Goal: Task Accomplishment & Management: Use online tool/utility

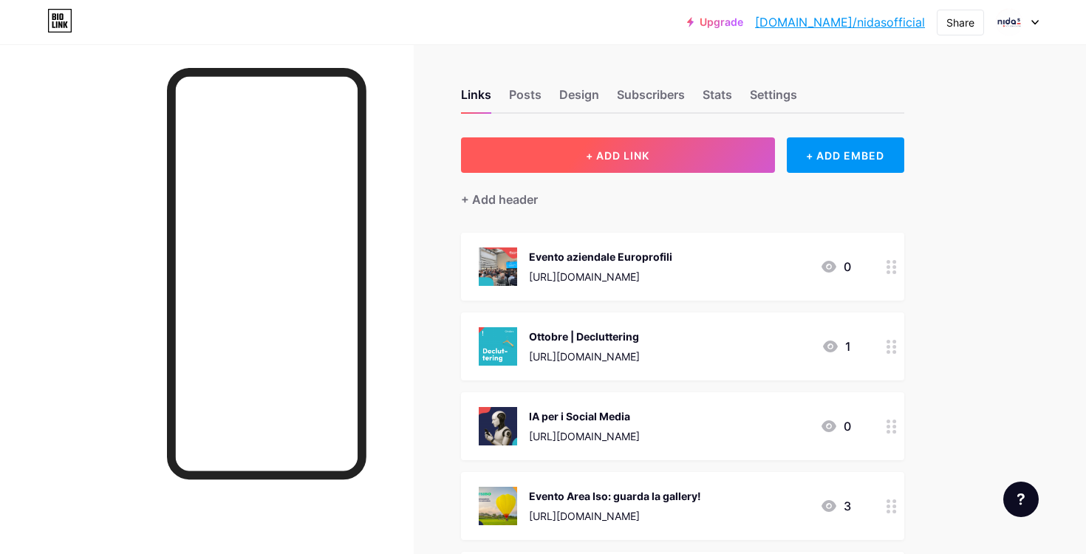
click at [600, 154] on span "+ ADD LINK" at bounding box center [618, 155] width 64 height 13
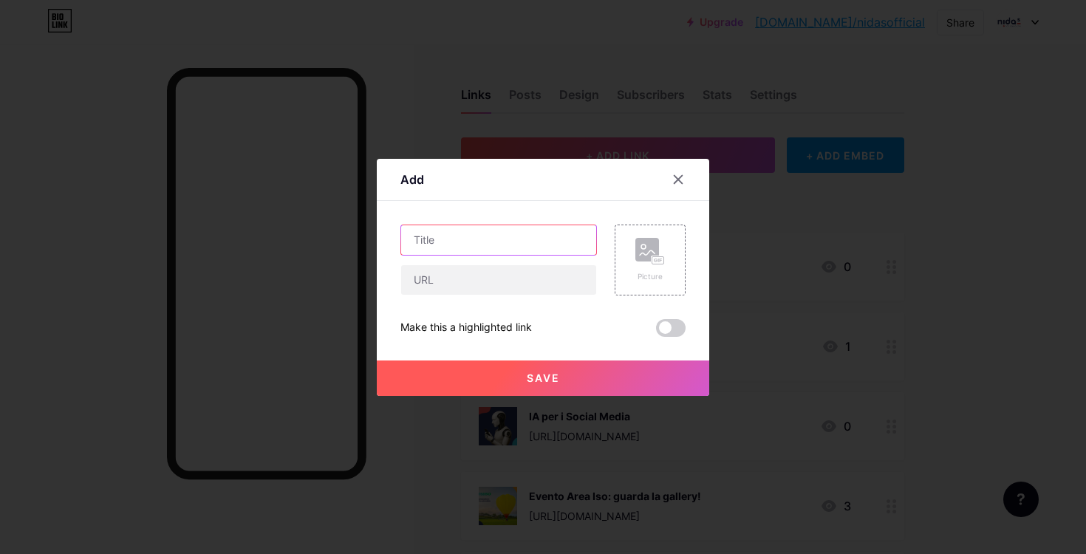
click at [471, 239] on input "text" at bounding box center [498, 240] width 195 height 30
type input "Iscriviti all'incontro"
click at [447, 284] on input "text" at bounding box center [498, 280] width 195 height 30
paste input "[URL][DOMAIN_NAME]"
type input "[URL][DOMAIN_NAME]"
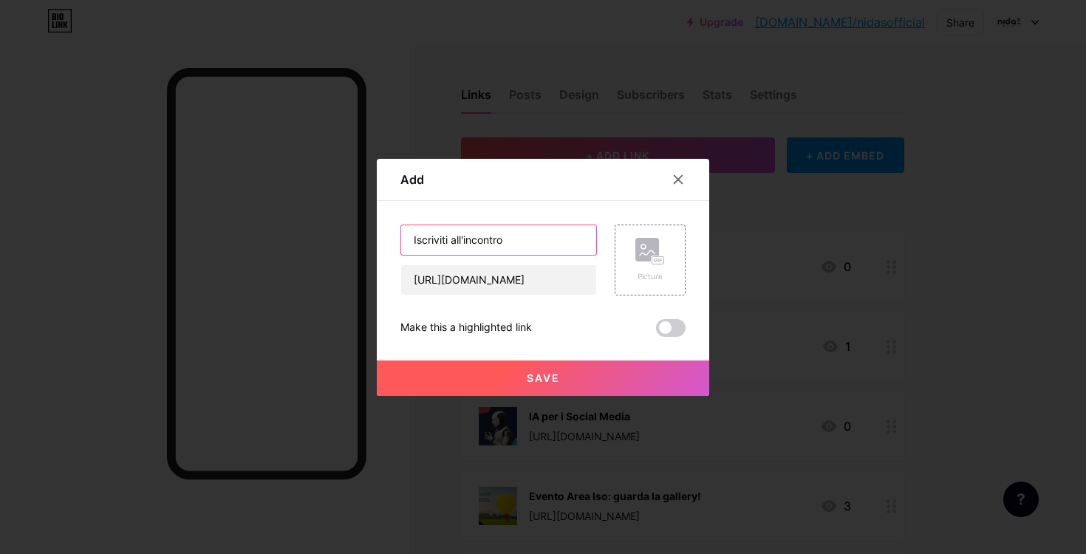
click at [524, 245] on input "Iscriviti all'incontro" at bounding box center [498, 240] width 195 height 30
paste input "Strumenti digitali gratuiti per le PMI"
type input "Iscriviti all'incontro Strumenti digitali gratuiti per le PMI"
click at [659, 250] on icon at bounding box center [650, 251] width 30 height 27
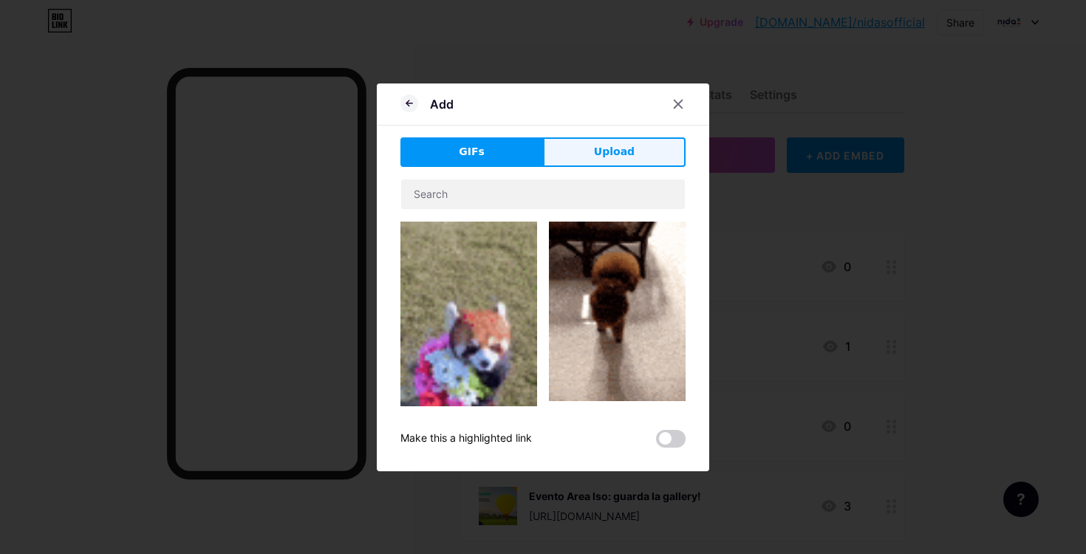
click at [609, 148] on span "Upload" at bounding box center [614, 152] width 41 height 16
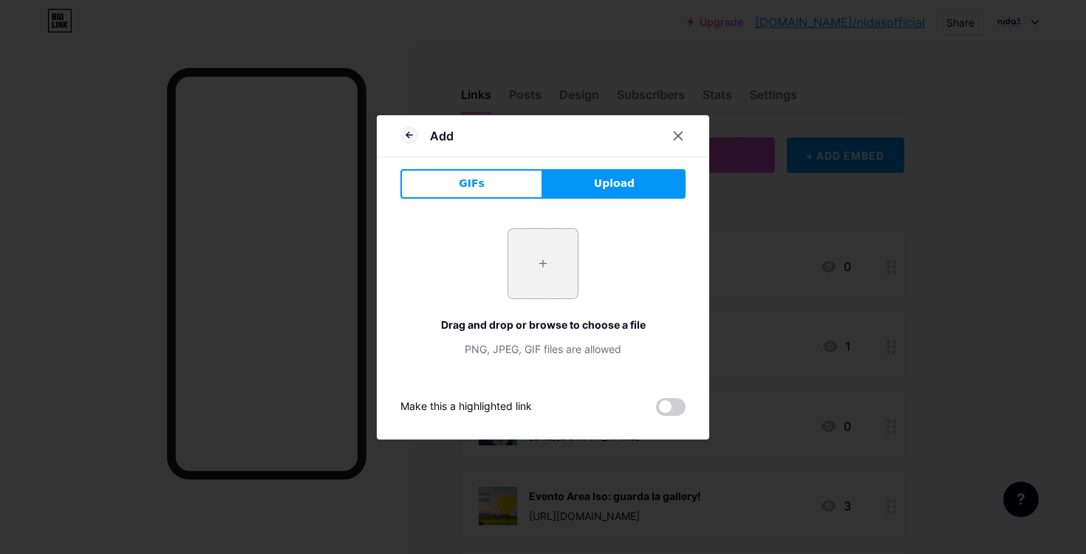
type input "C:\fakepath\News con titolo.png"
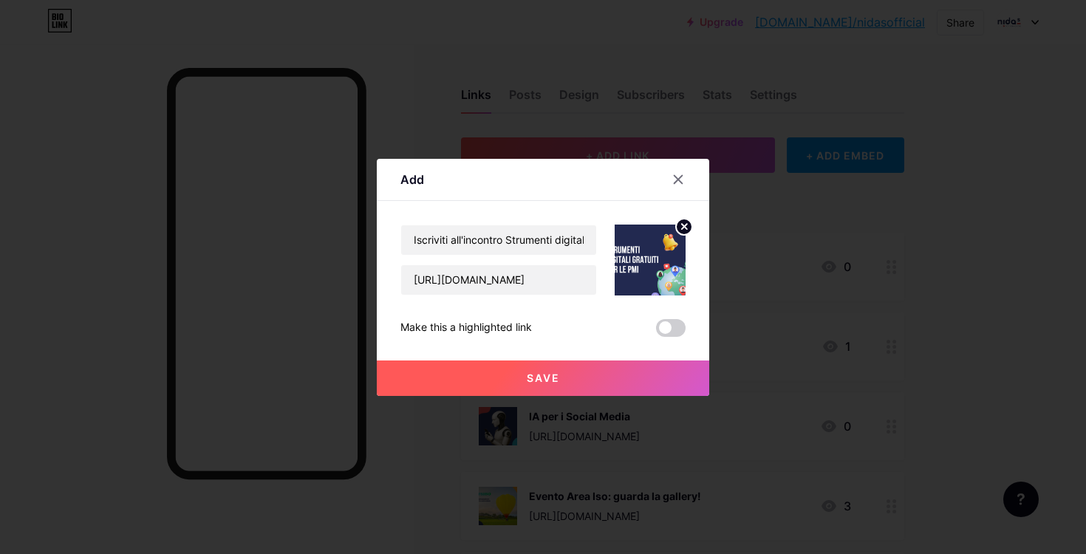
click at [652, 254] on img at bounding box center [650, 260] width 71 height 71
drag, startPoint x: 652, startPoint y: 254, endPoint x: 721, endPoint y: 253, distance: 68.7
click at [721, 253] on div "Add Content YouTube Play YouTube video without leaving your page. ADD Vimeo Pla…" at bounding box center [543, 277] width 1086 height 554
click at [663, 253] on img at bounding box center [650, 260] width 71 height 71
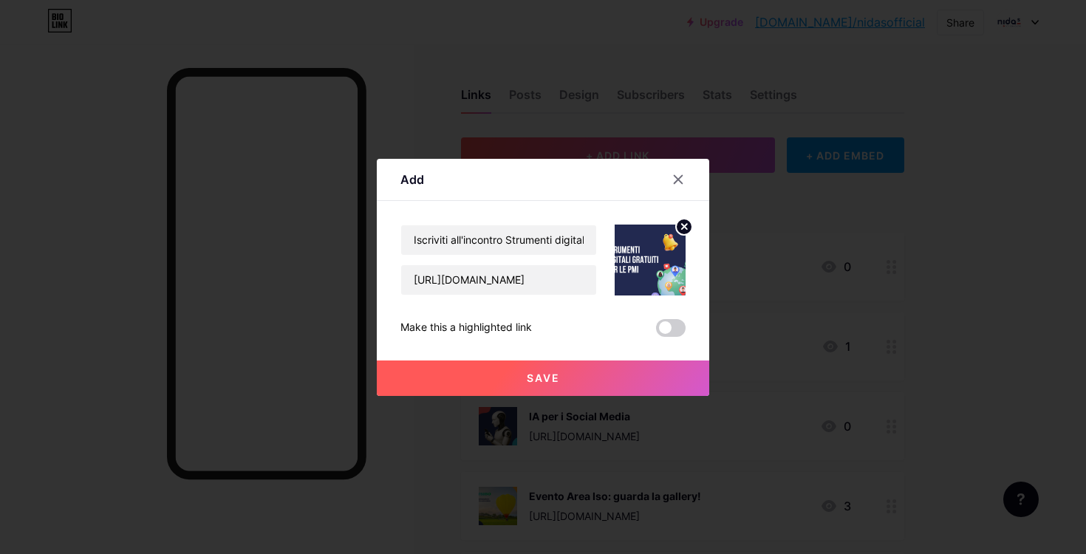
click at [688, 226] on circle at bounding box center [684, 227] width 16 height 16
click at [645, 267] on div "Picture" at bounding box center [650, 260] width 30 height 44
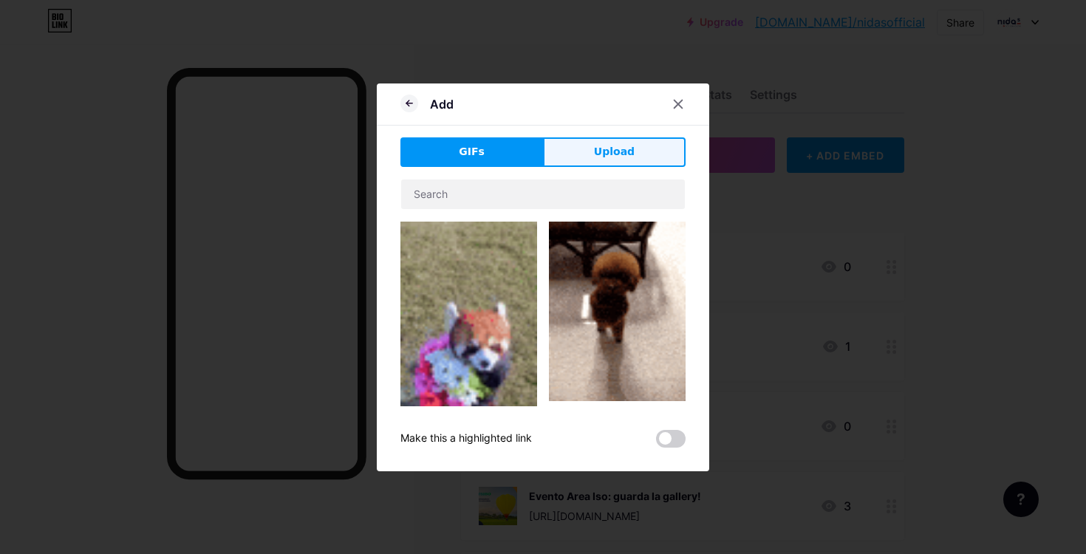
click at [654, 144] on button "Upload" at bounding box center [614, 152] width 143 height 30
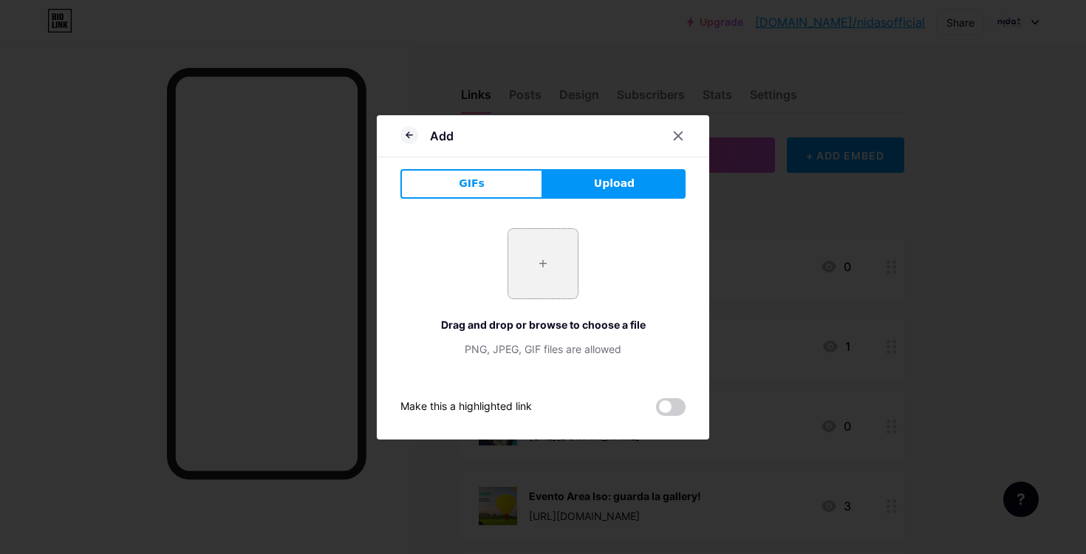
click at [554, 263] on input "file" at bounding box center [542, 263] width 69 height 69
type input "C:\fakepath\News con titolo (1).png"
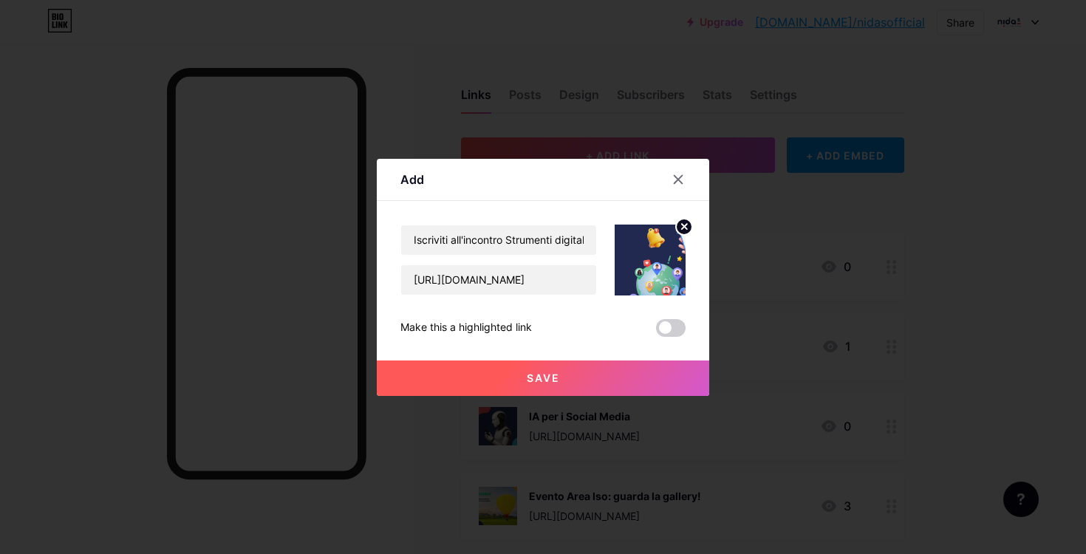
click at [669, 255] on img at bounding box center [650, 260] width 71 height 71
drag, startPoint x: 669, startPoint y: 255, endPoint x: 646, endPoint y: 254, distance: 22.2
click at [520, 372] on button "Save" at bounding box center [543, 377] width 332 height 35
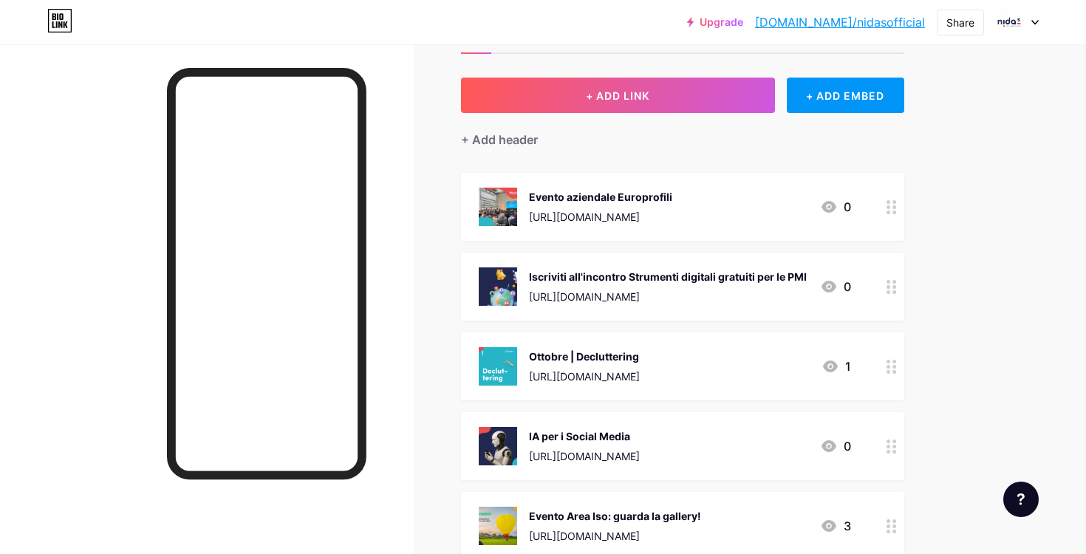
scroll to position [65, 0]
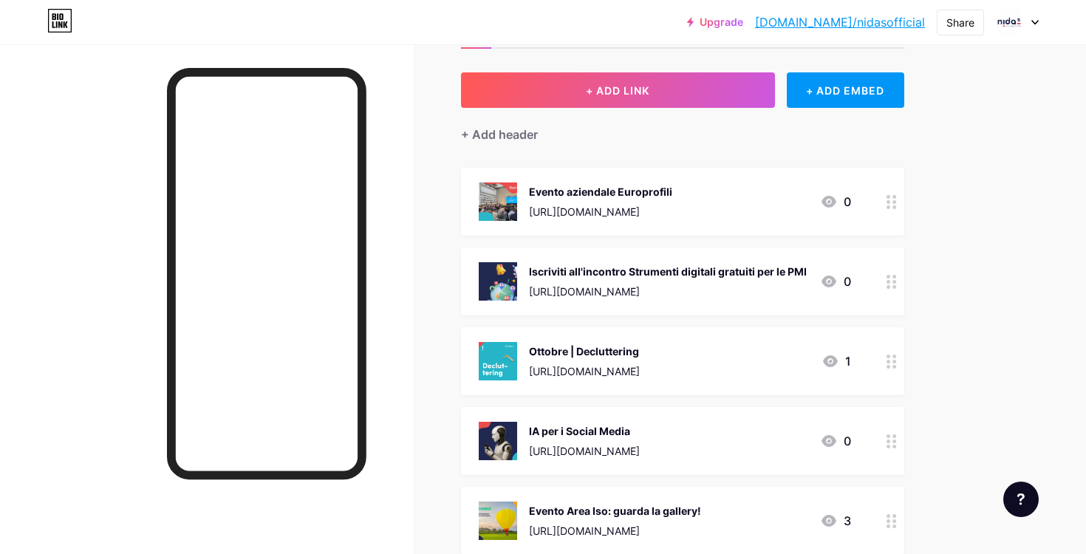
click at [827, 441] on icon at bounding box center [829, 441] width 18 height 18
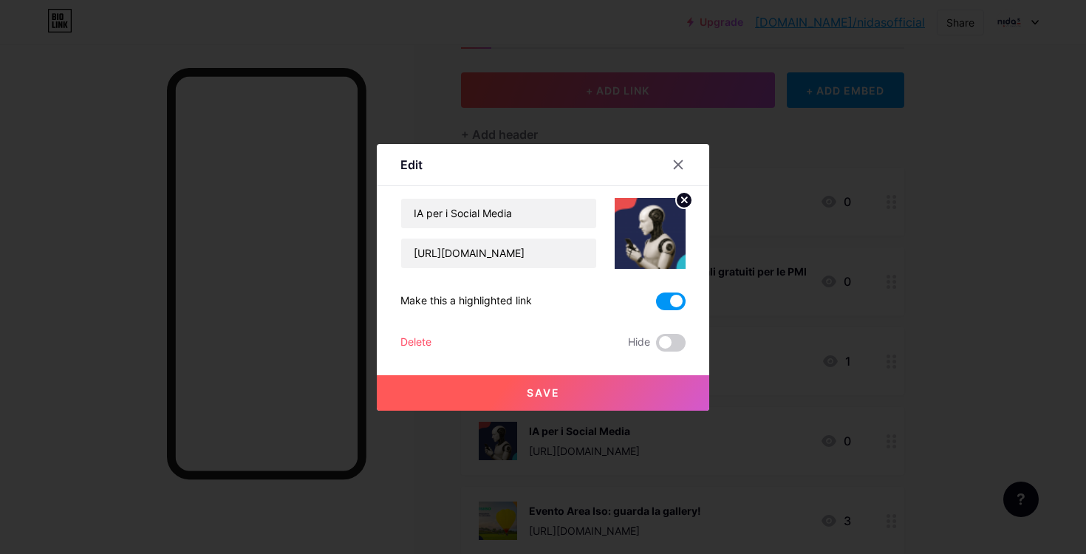
click at [656, 305] on input "checkbox" at bounding box center [656, 305] width 0 height 0
click at [630, 383] on button "Save" at bounding box center [543, 392] width 332 height 35
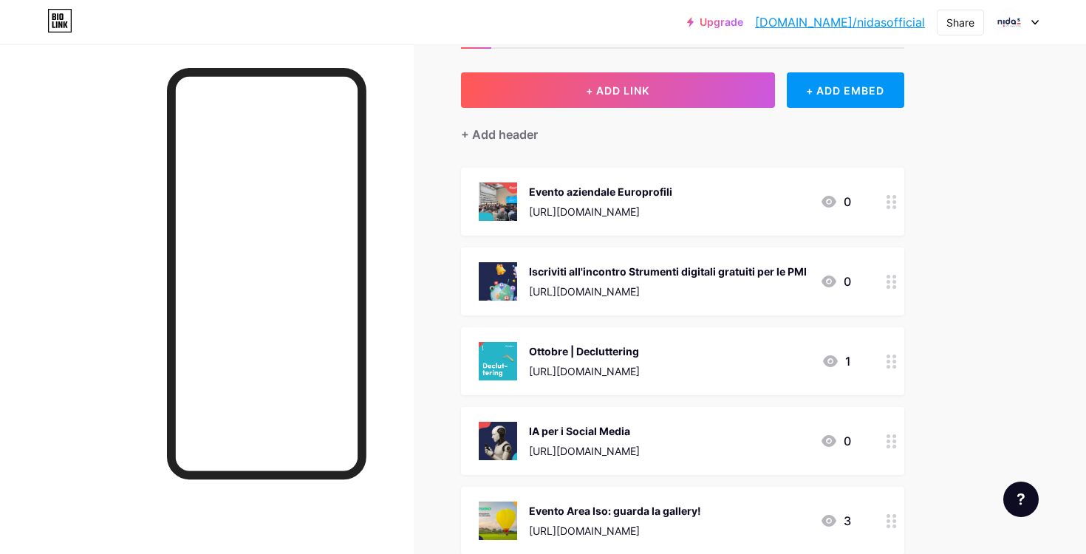
click at [892, 277] on icon at bounding box center [891, 282] width 10 height 14
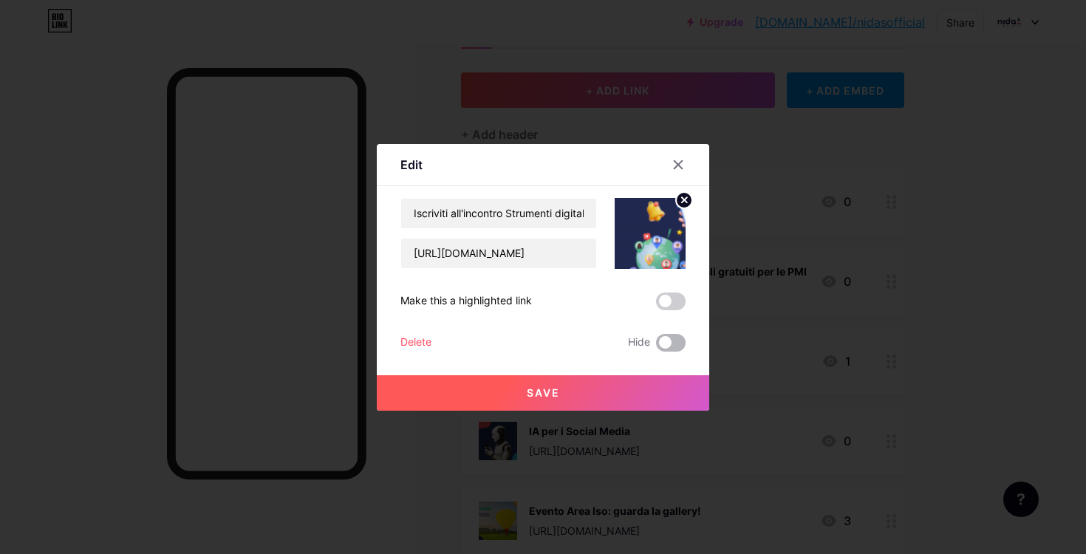
click at [661, 341] on span at bounding box center [671, 343] width 30 height 18
click at [656, 346] on input "checkbox" at bounding box center [656, 346] width 0 height 0
click at [678, 343] on span at bounding box center [671, 343] width 30 height 18
click at [656, 346] on input "checkbox" at bounding box center [656, 346] width 0 height 0
click at [675, 170] on div at bounding box center [678, 164] width 27 height 27
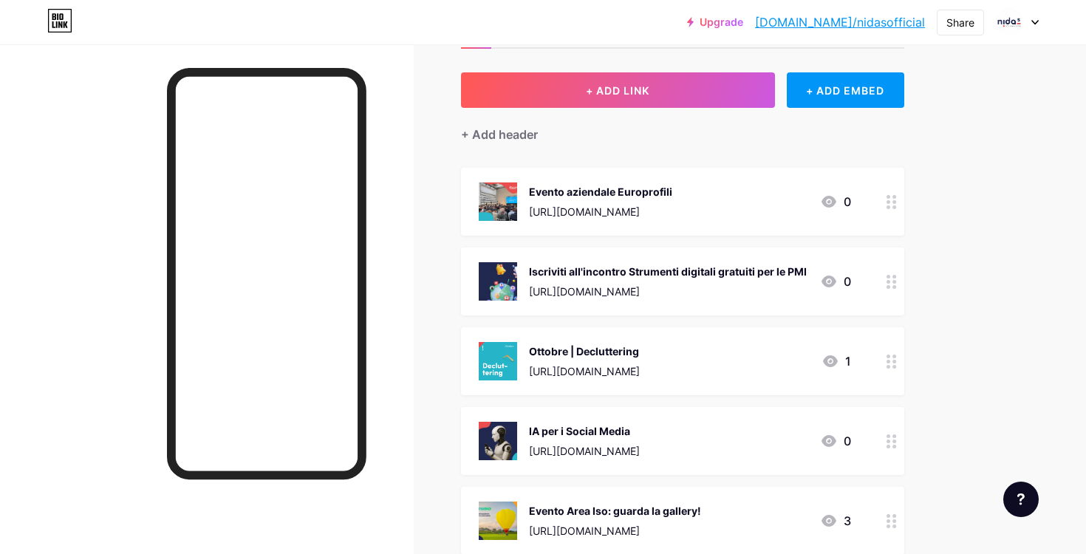
click at [875, 202] on div "Evento aziendale Europrofili [URL][DOMAIN_NAME] 0" at bounding box center [682, 202] width 443 height 68
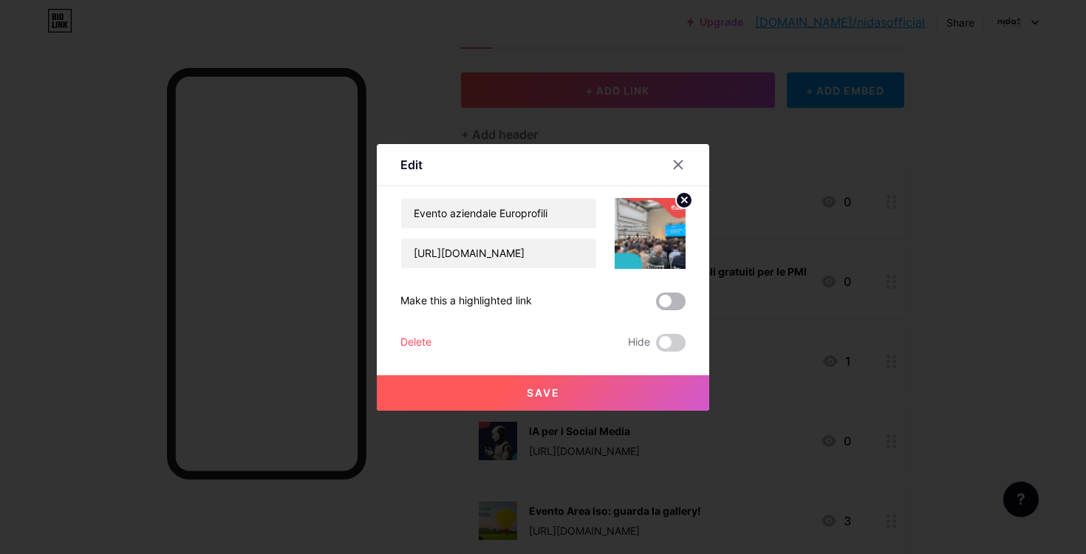
click at [671, 302] on span at bounding box center [671, 302] width 30 height 18
click at [656, 305] on input "checkbox" at bounding box center [656, 305] width 0 height 0
click at [632, 393] on button "Save" at bounding box center [543, 392] width 332 height 35
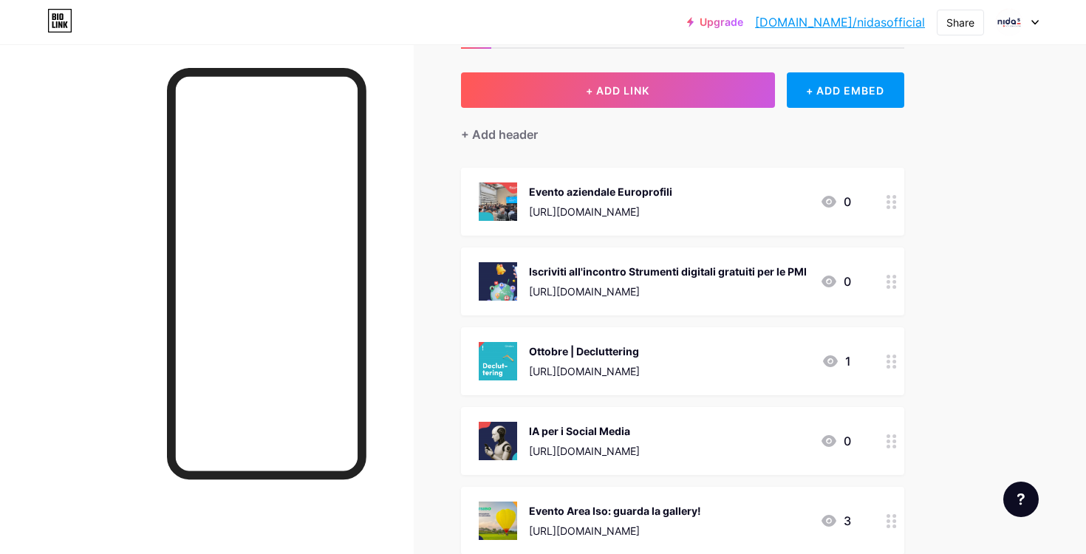
click at [581, 291] on div "[URL][DOMAIN_NAME]" at bounding box center [668, 292] width 278 height 16
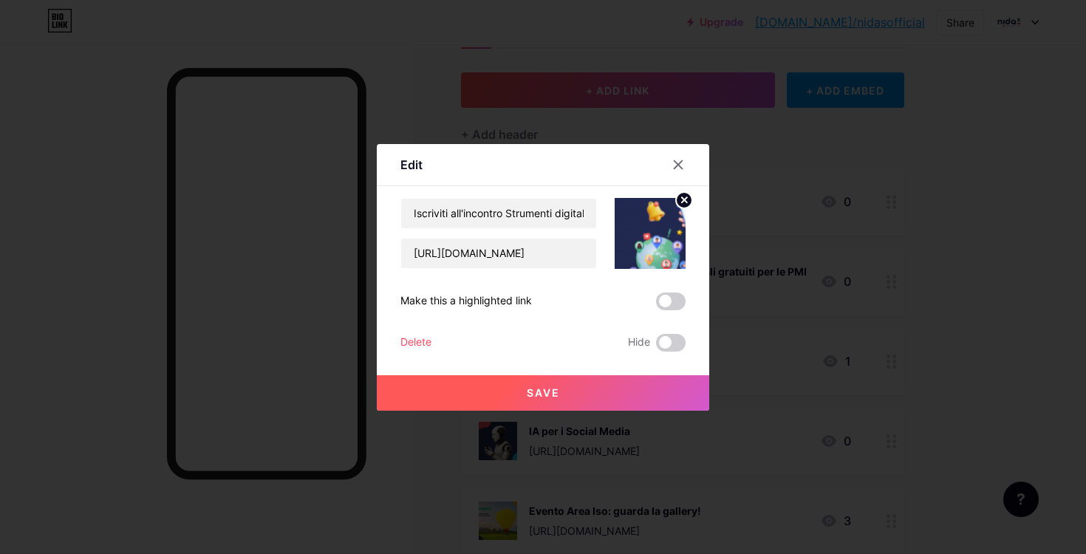
click at [668, 239] on img at bounding box center [650, 233] width 71 height 71
click at [690, 203] on circle at bounding box center [684, 200] width 16 height 16
click at [653, 235] on rect at bounding box center [658, 233] width 12 height 7
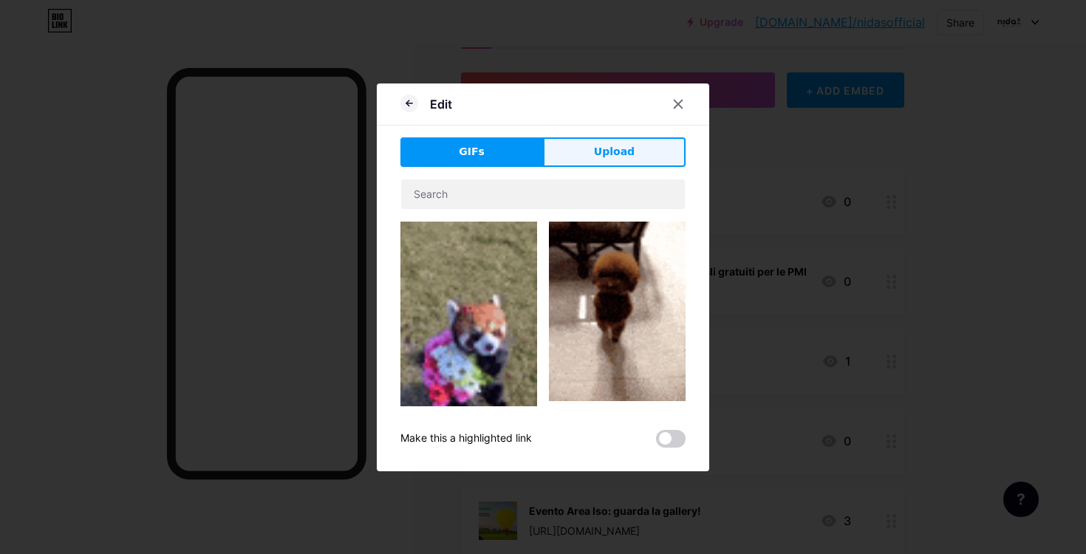
click at [635, 146] on button "Upload" at bounding box center [614, 152] width 143 height 30
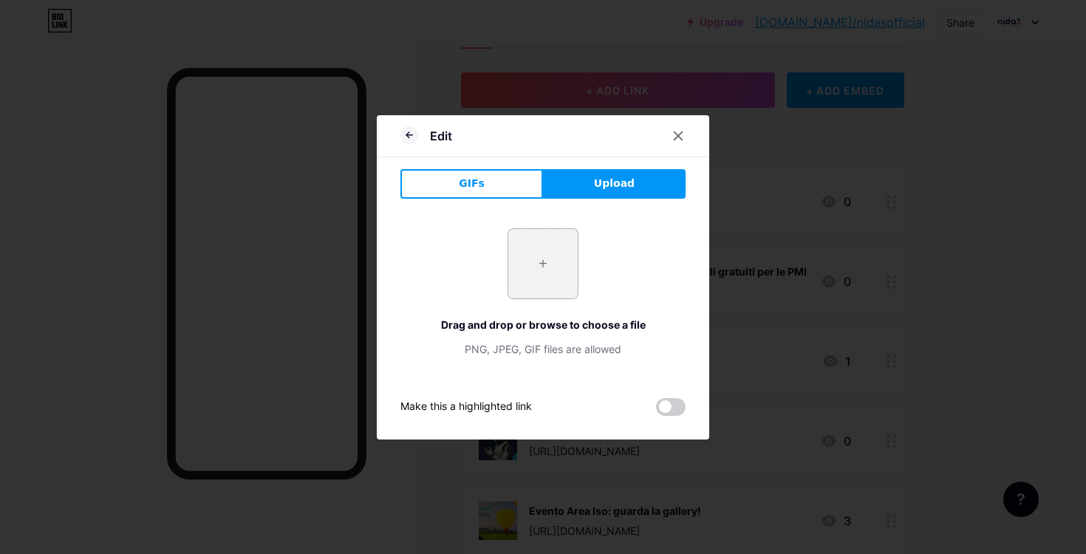
click at [543, 259] on input "file" at bounding box center [542, 263] width 69 height 69
type input "C:\fakepath\News con titolo (2).png"
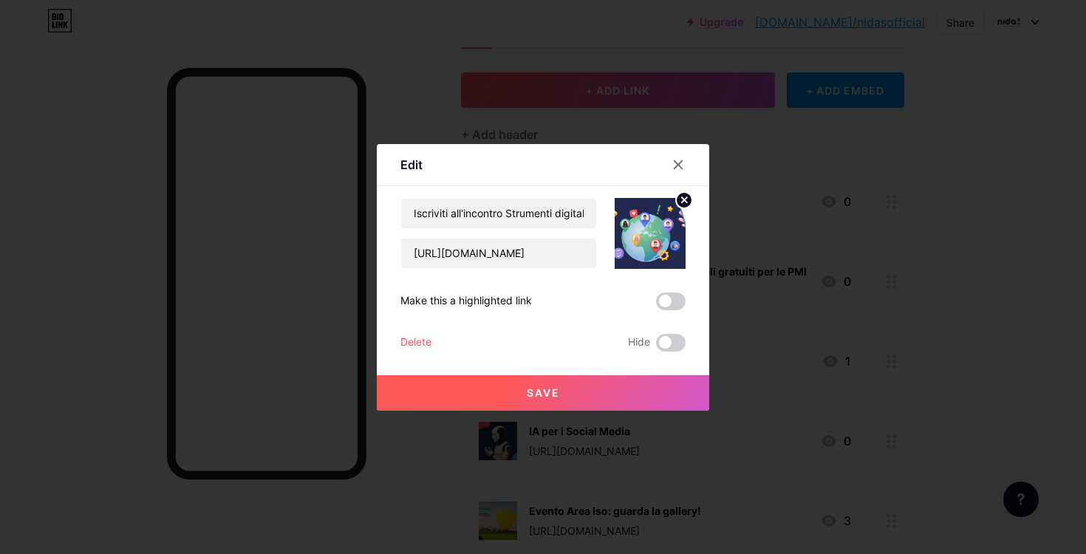
click at [660, 224] on img at bounding box center [650, 233] width 71 height 71
drag, startPoint x: 655, startPoint y: 234, endPoint x: 585, endPoint y: 394, distance: 174.3
click at [584, 399] on button "Save" at bounding box center [543, 392] width 332 height 35
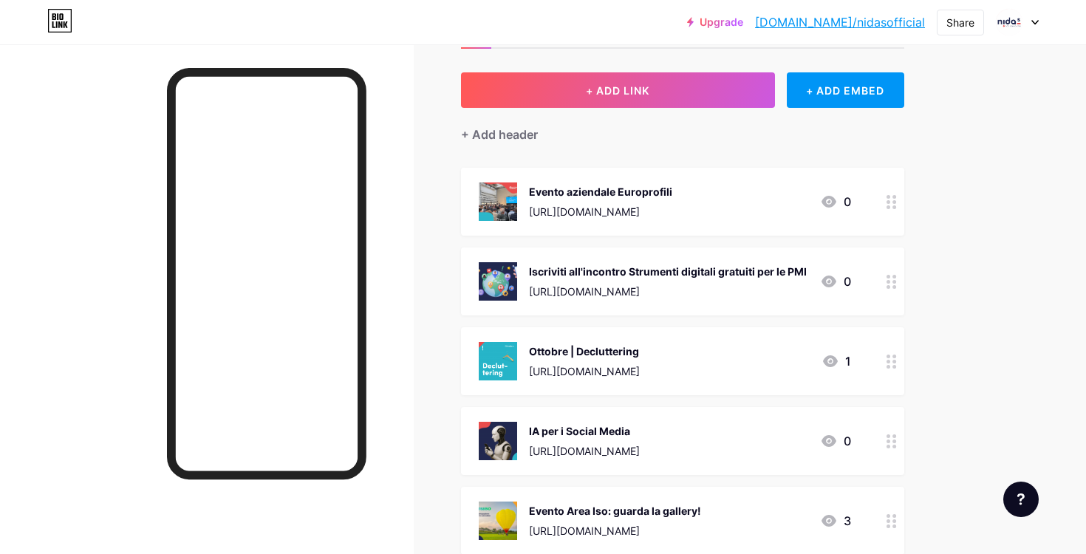
click at [121, 397] on div at bounding box center [207, 321] width 414 height 554
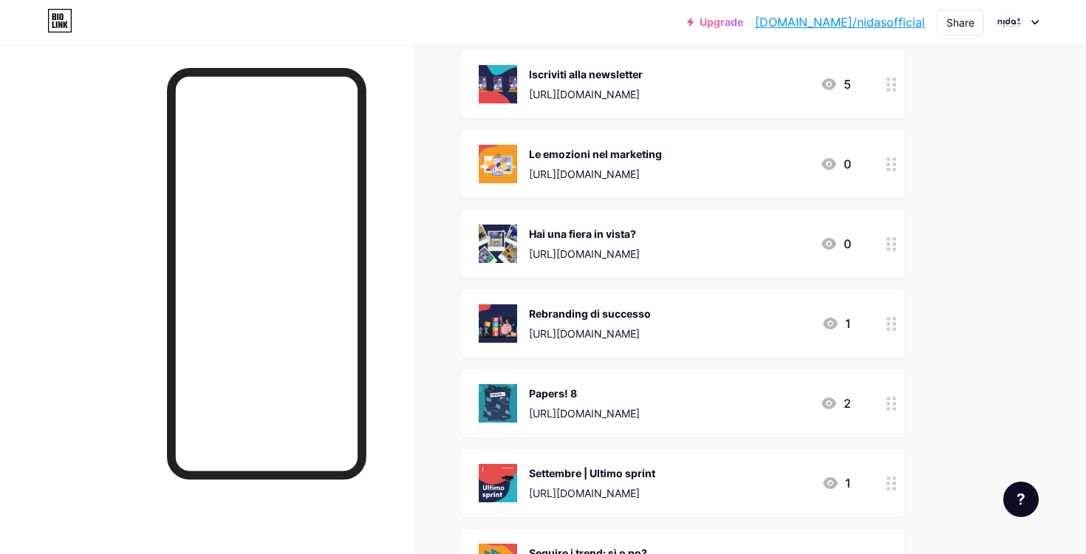
scroll to position [592, 0]
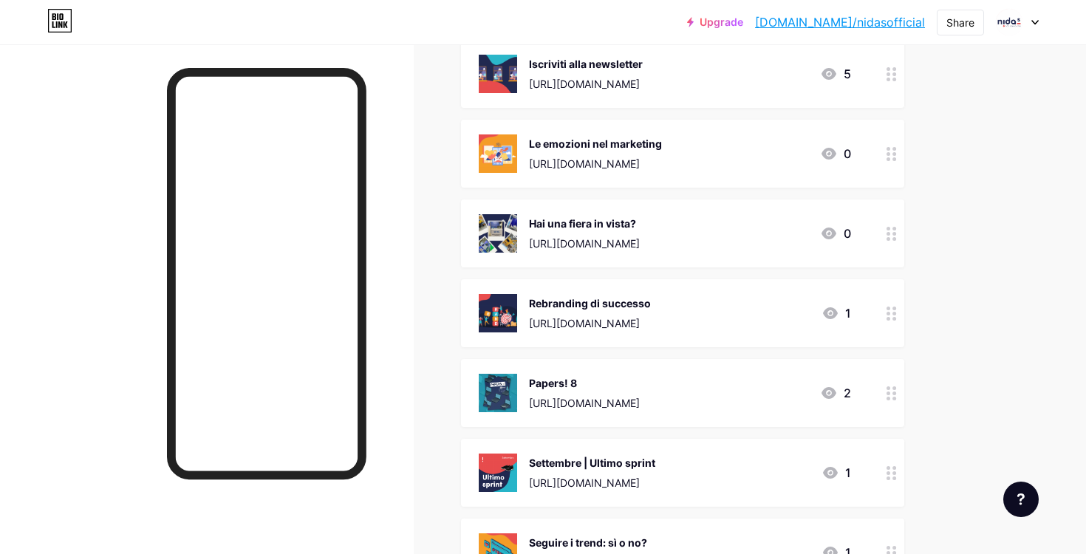
click at [879, 392] on div at bounding box center [891, 393] width 25 height 68
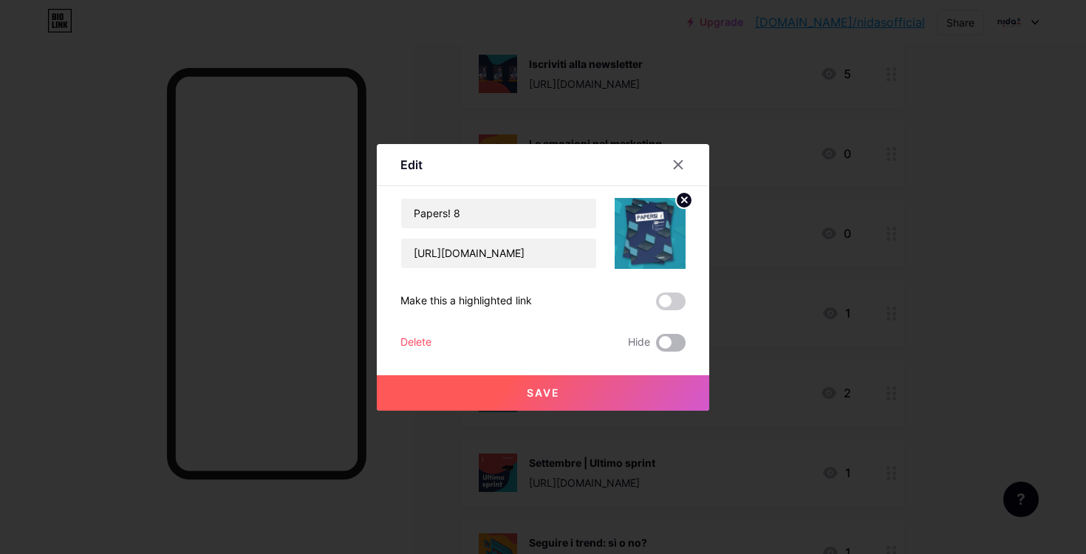
click at [674, 342] on span at bounding box center [671, 343] width 30 height 18
click at [656, 346] on input "checkbox" at bounding box center [656, 346] width 0 height 0
click at [652, 392] on button "Save" at bounding box center [543, 392] width 332 height 35
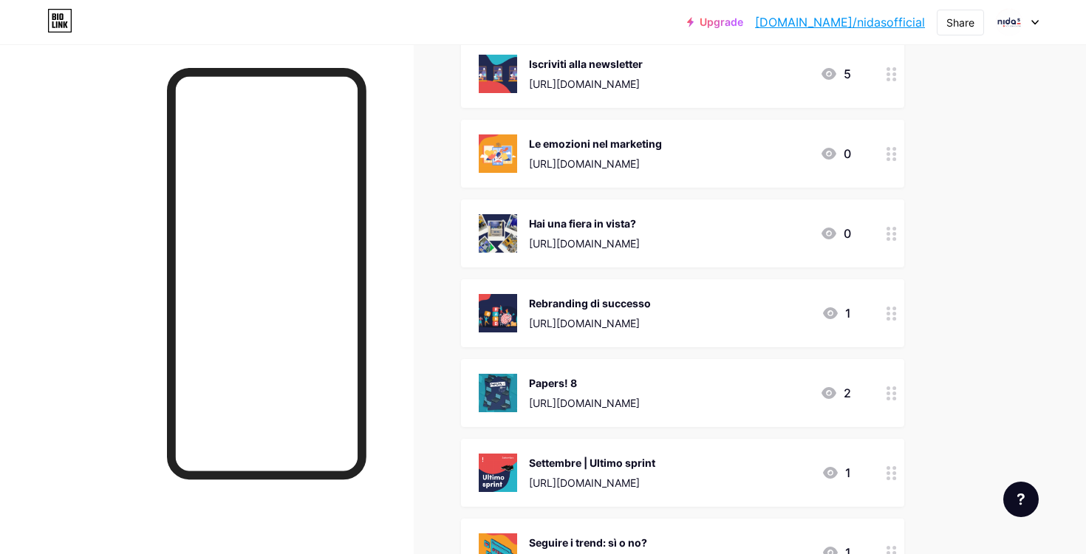
scroll to position [0, 0]
